Goal: Information Seeking & Learning: Check status

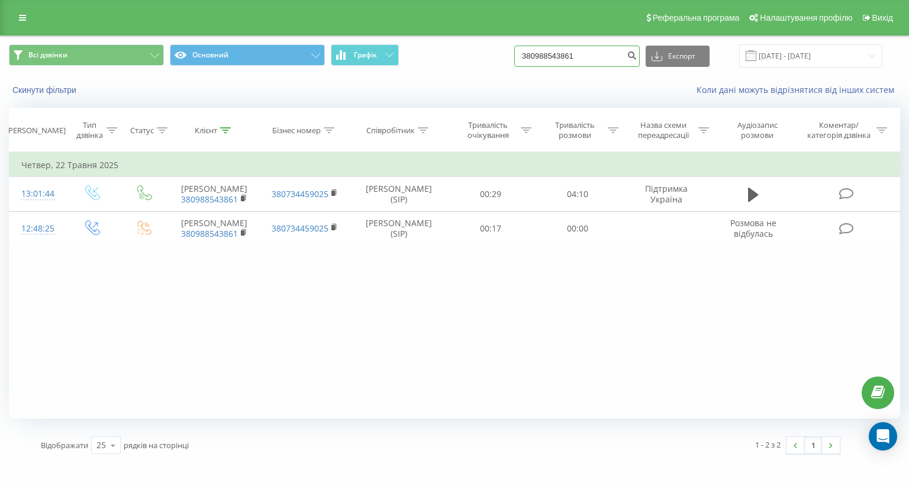
drag, startPoint x: 600, startPoint y: 60, endPoint x: 445, endPoint y: 56, distance: 154.6
click at [478, 70] on div "Всі дзвінки Основний Графік 380988543861 Експорт .csv .xls .xlsx 20.05.2025 - 2…" at bounding box center [455, 56] width 908 height 40
paste input "380666934261"
type input "380666934261"
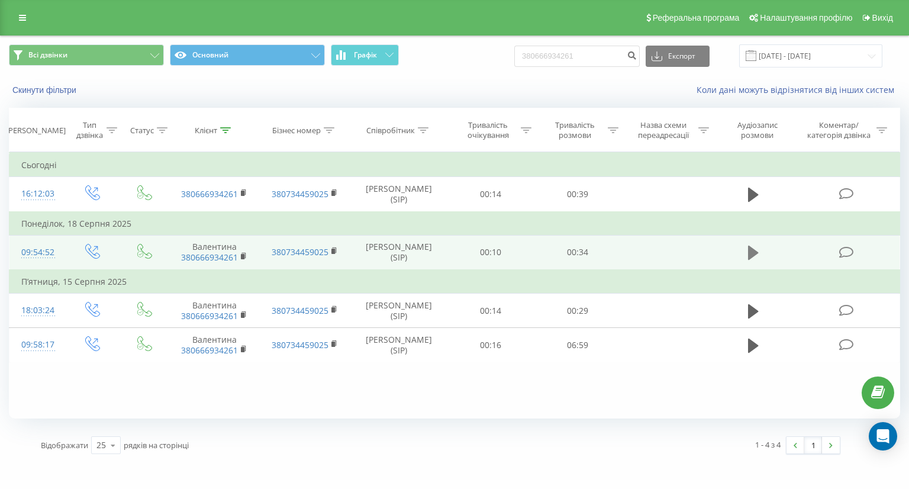
click at [745, 247] on button at bounding box center [754, 253] width 18 height 18
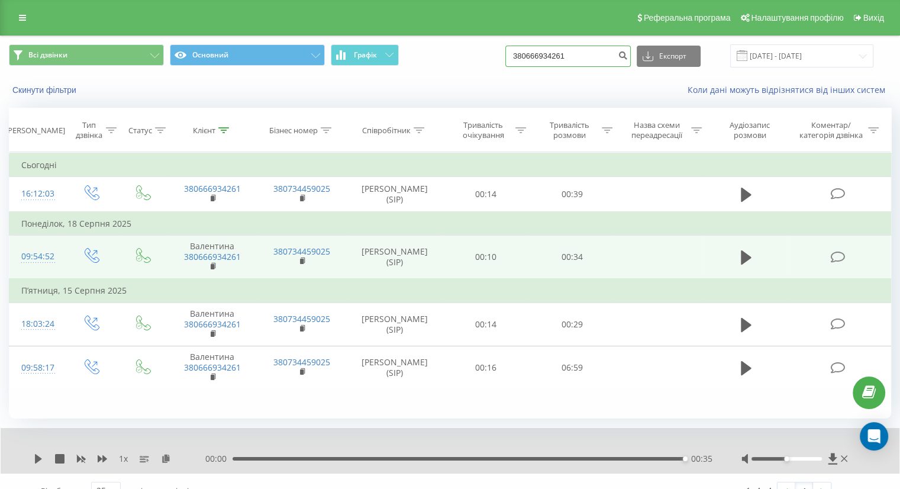
drag, startPoint x: 596, startPoint y: 60, endPoint x: 459, endPoint y: 63, distance: 136.8
click at [459, 63] on div "Всі дзвінки Основний Графік 380666934261 Експорт .csv .xls .xlsx [DATE] - [DATE]" at bounding box center [450, 55] width 883 height 23
paste input "48888101359"
type input "48888101359"
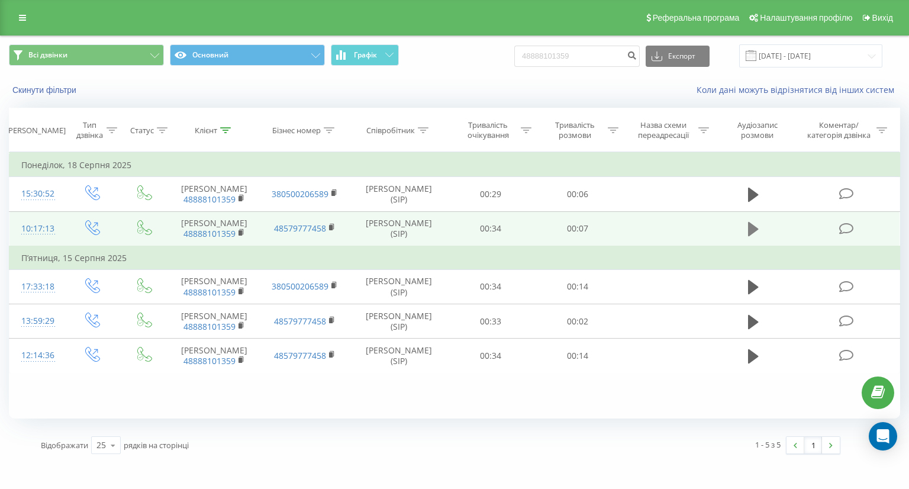
click at [757, 224] on icon at bounding box center [753, 229] width 11 height 17
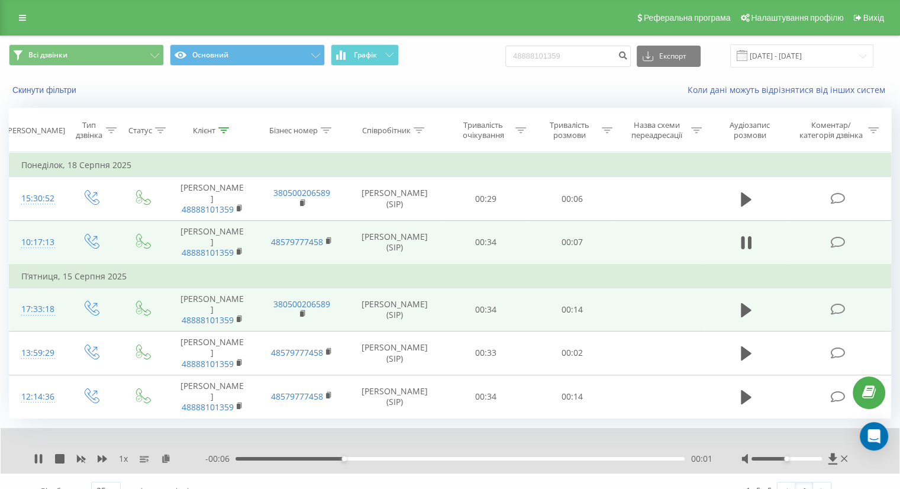
click at [768, 288] on td at bounding box center [746, 310] width 83 height 44
click at [748, 303] on icon at bounding box center [746, 310] width 11 height 14
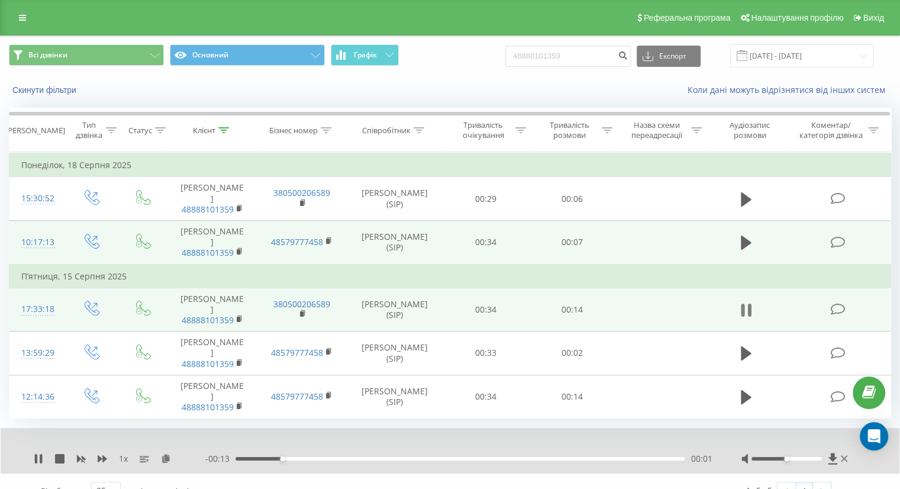
click at [752, 301] on button at bounding box center [747, 310] width 18 height 18
drag, startPoint x: 585, startPoint y: 60, endPoint x: 493, endPoint y: 54, distance: 92.5
click at [493, 54] on div "Всі дзвінки Основний Графік 48888101359 Експорт .csv .xls .xlsx 20.05.2025 - 20…" at bounding box center [450, 55] width 883 height 23
paste input "380672944920"
type input "380672944920"
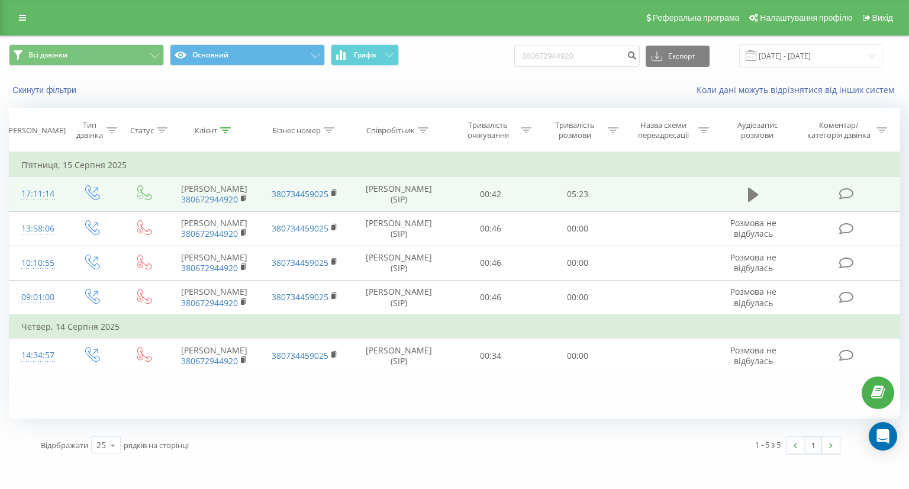
click at [754, 194] on icon at bounding box center [753, 195] width 11 height 14
